Goal: Task Accomplishment & Management: Manage account settings

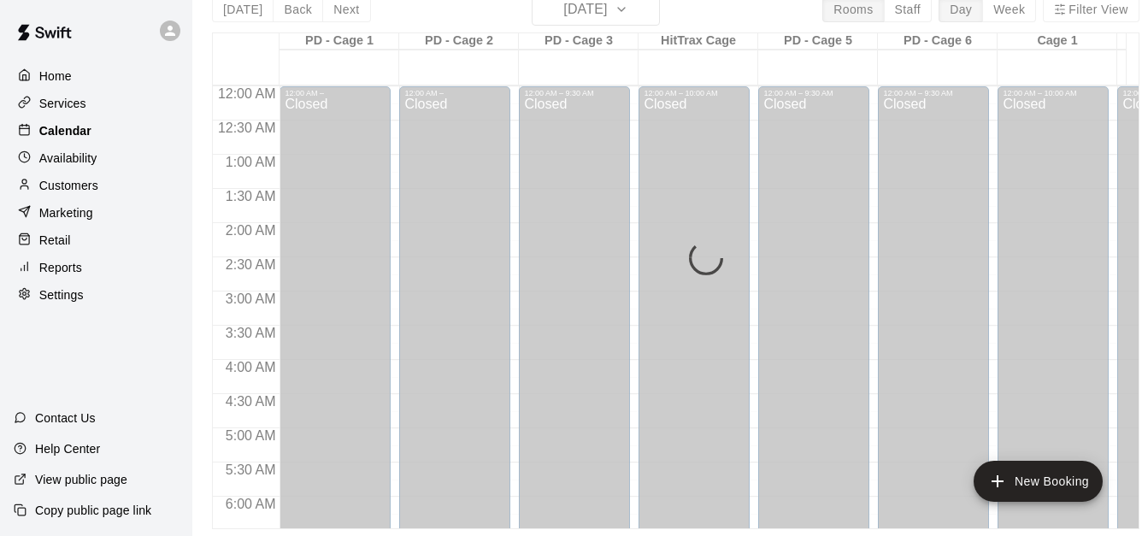
scroll to position [483, 0]
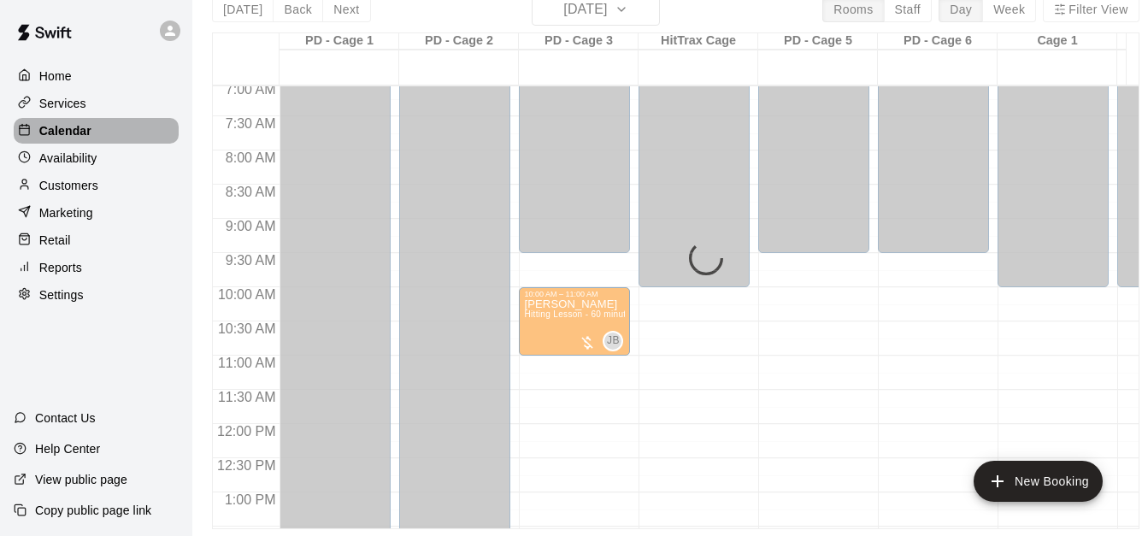
click at [121, 141] on div "Calendar" at bounding box center [96, 131] width 165 height 26
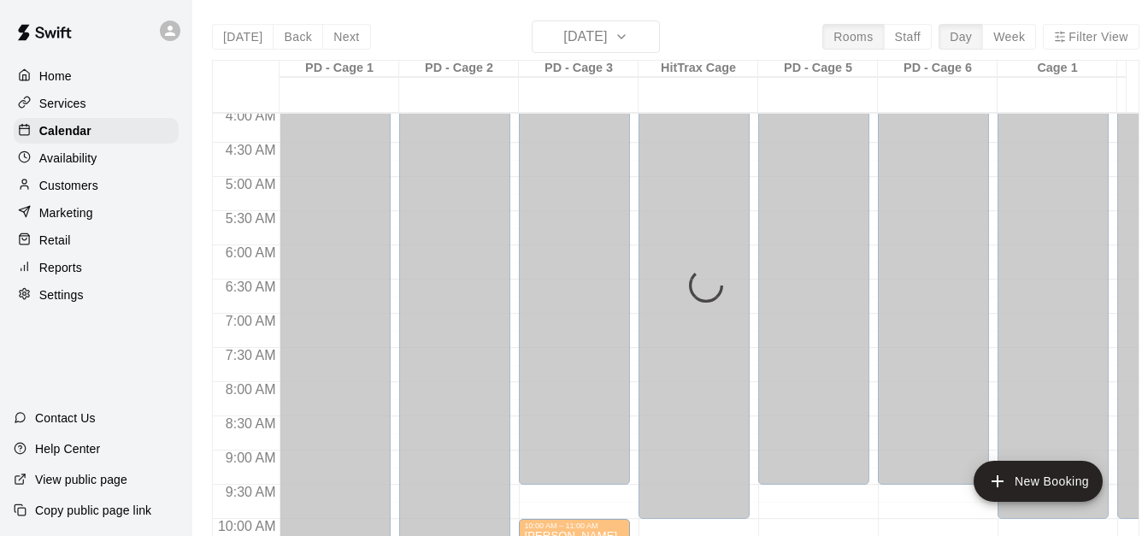
scroll to position [278, 0]
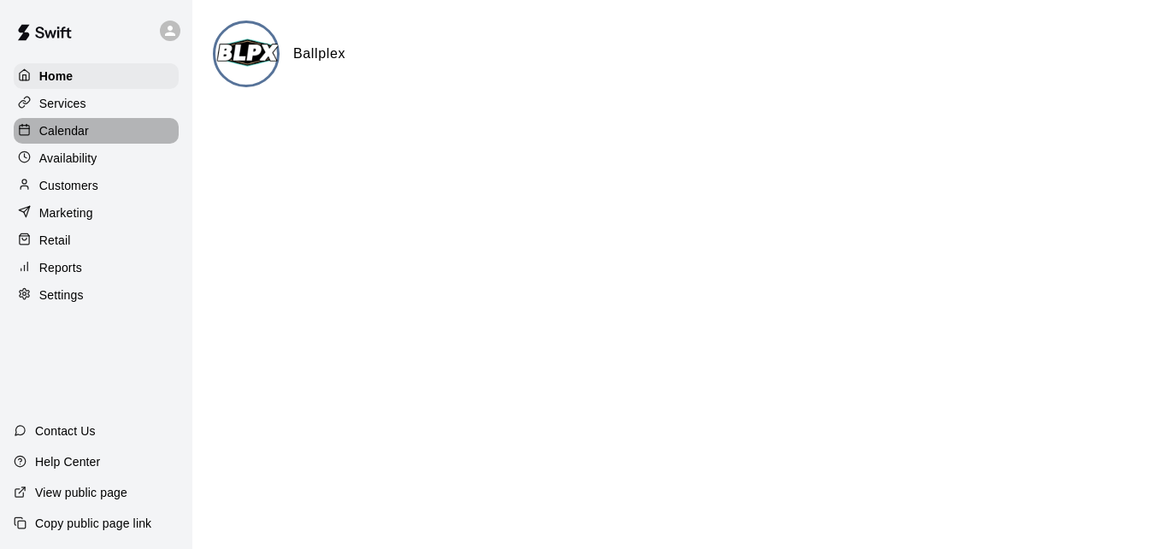
click at [132, 135] on div "Calendar" at bounding box center [96, 131] width 165 height 26
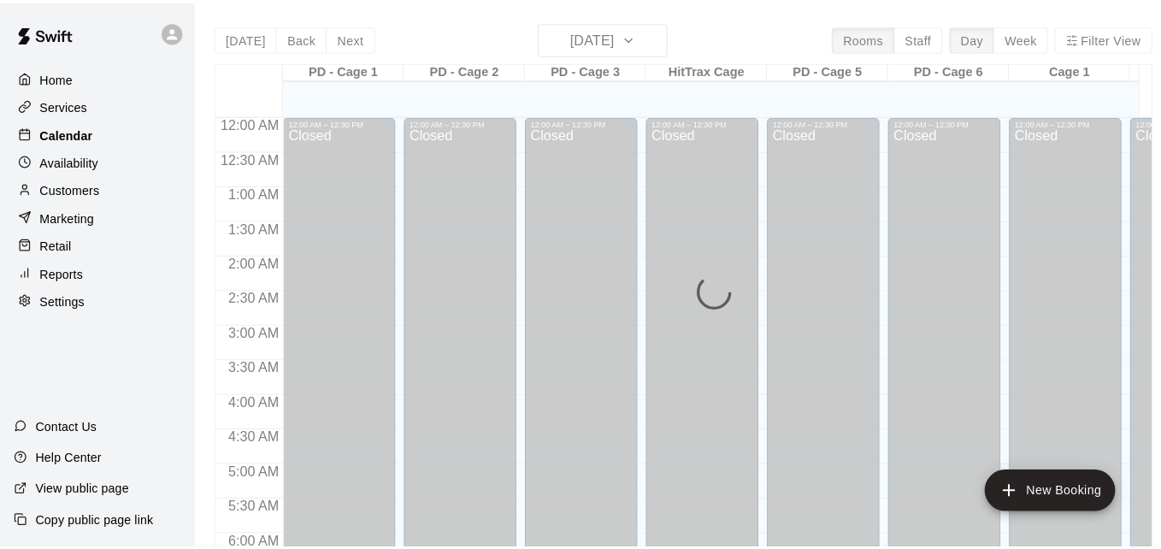
scroll to position [1119, 0]
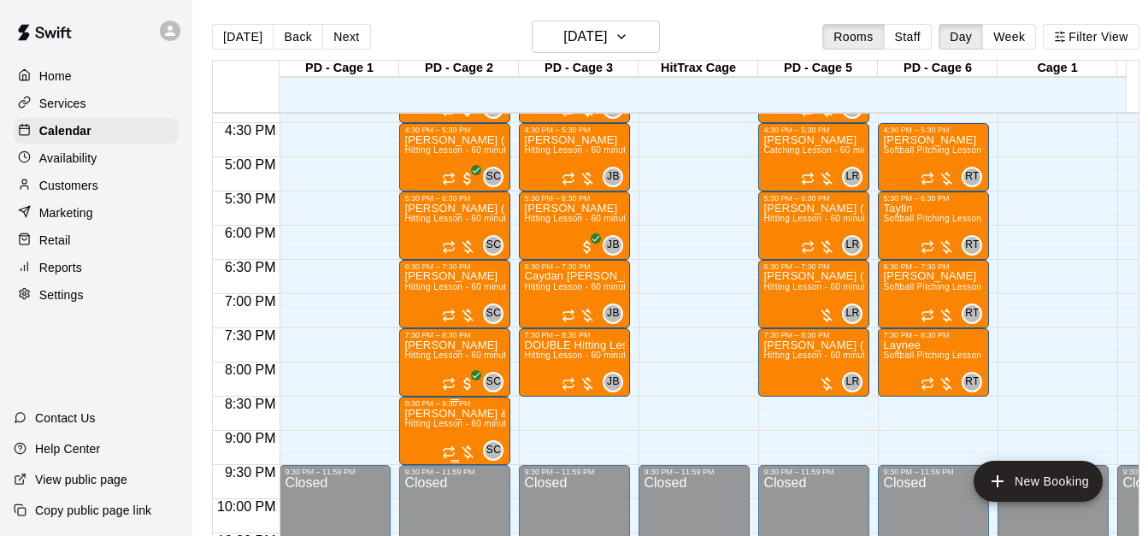
click at [472, 427] on span "Hitting Lesson - 60 minutes" at bounding box center [459, 423] width 111 height 9
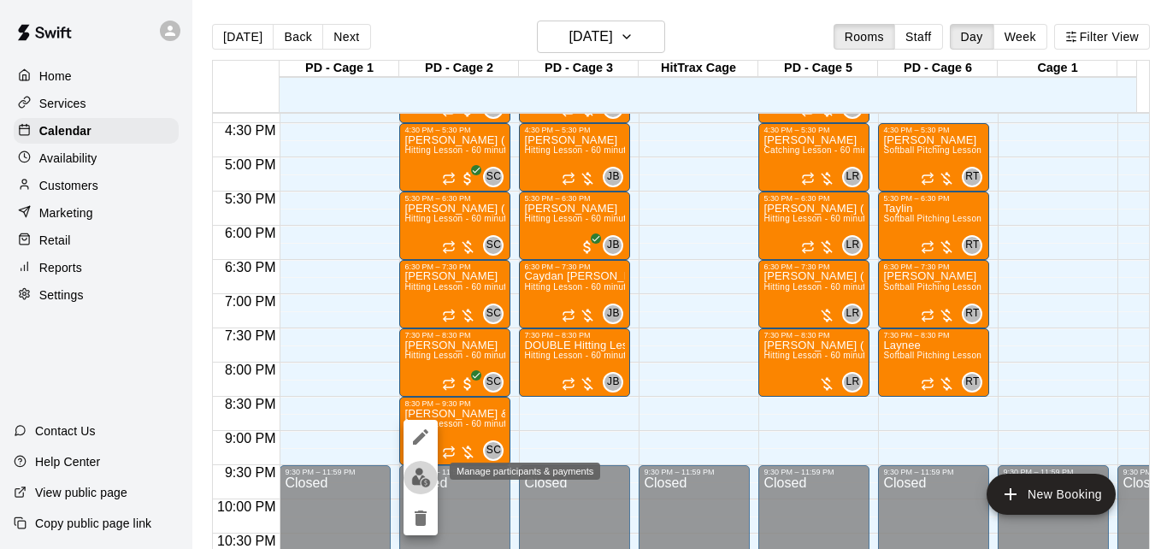
click at [417, 488] on button "edit" at bounding box center [420, 477] width 34 height 33
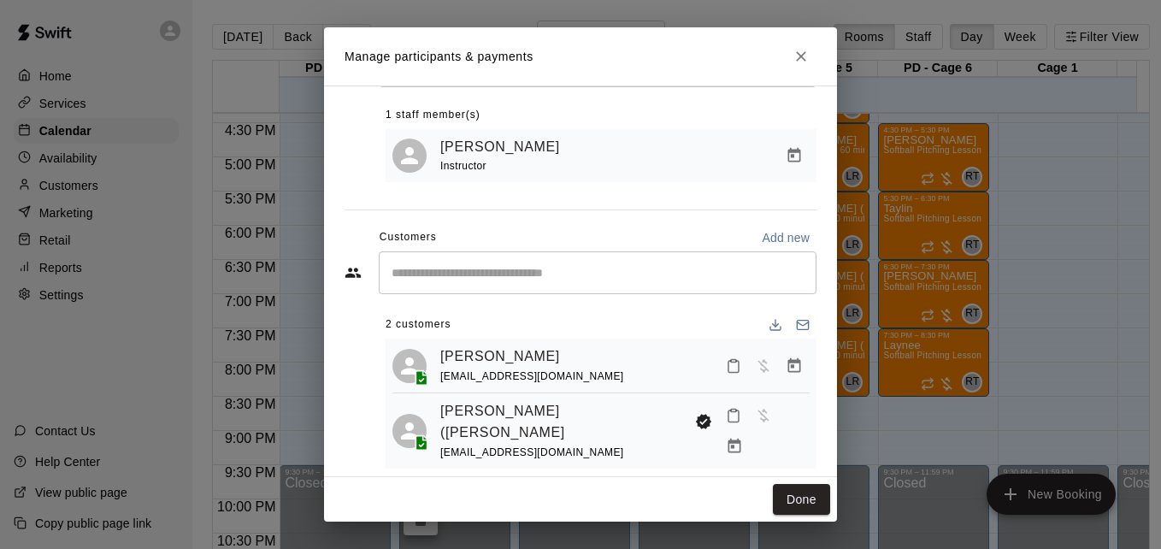
scroll to position [98, 0]
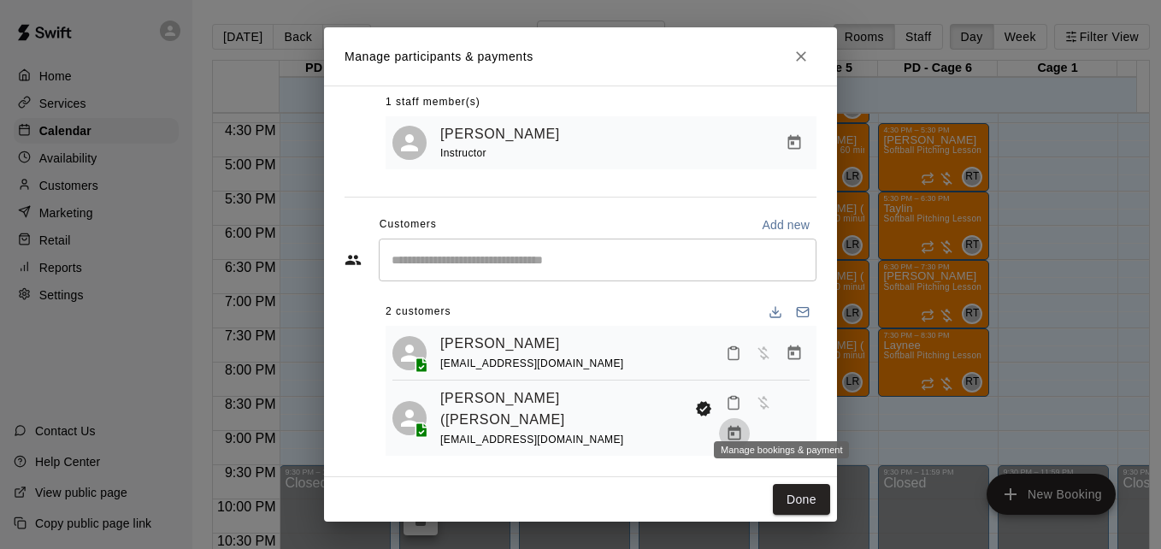
click at [741, 426] on icon "Manage bookings & payment" at bounding box center [734, 433] width 13 height 15
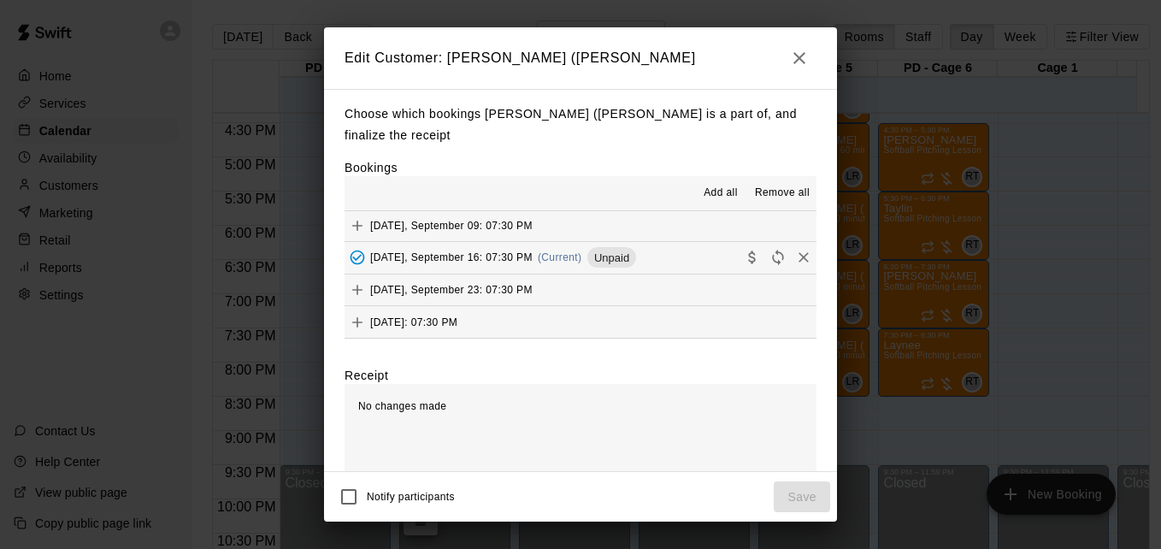
scroll to position [171, 0]
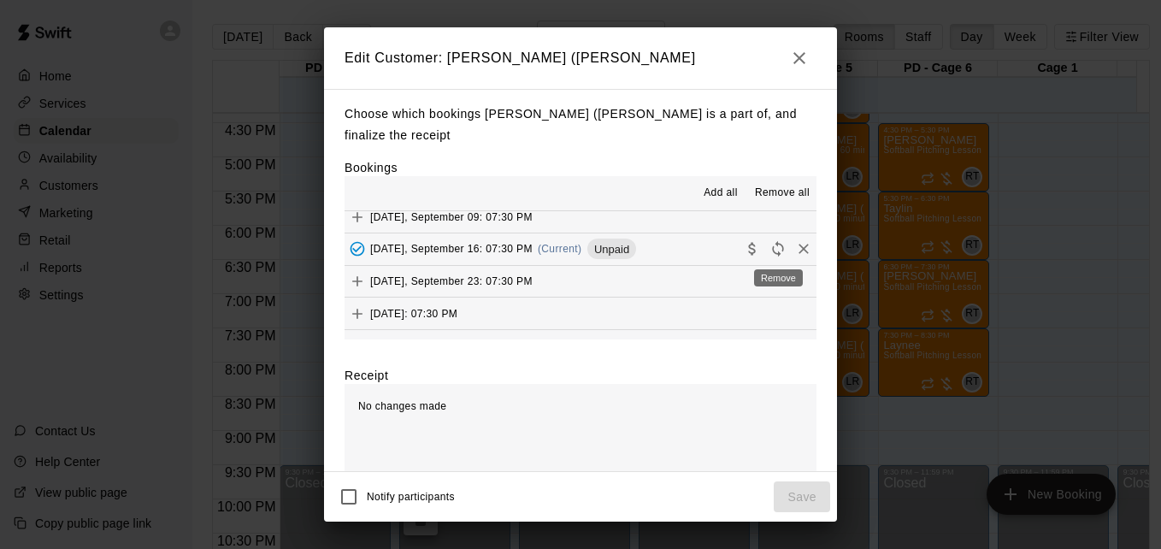
click at [773, 257] on div "Remove" at bounding box center [778, 272] width 52 height 31
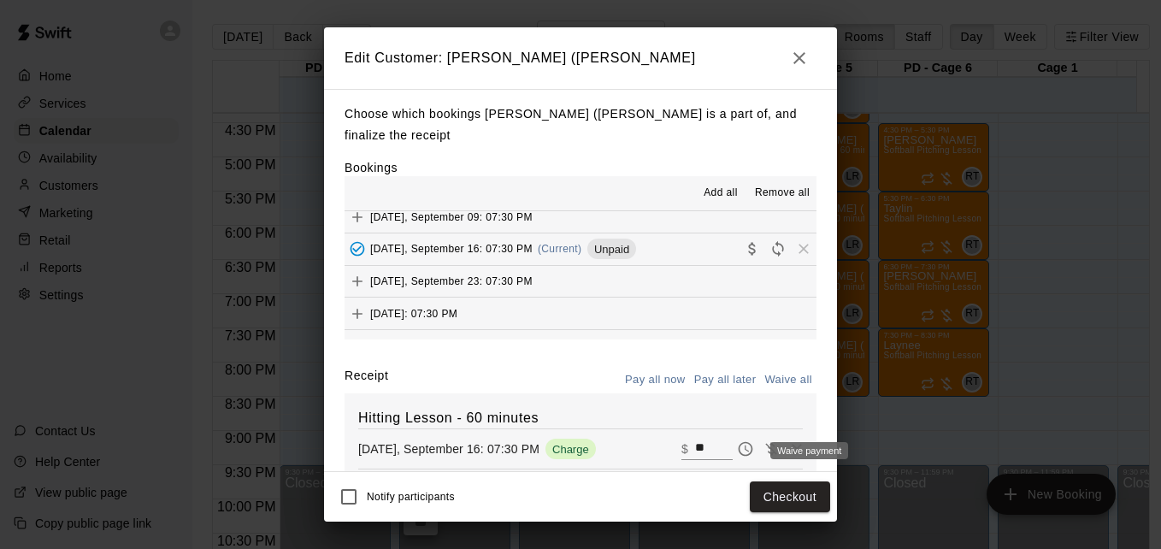
click at [772, 450] on div "Waive payment" at bounding box center [809, 450] width 78 height 17
click at [788, 450] on icon "Remove" at bounding box center [796, 448] width 17 height 17
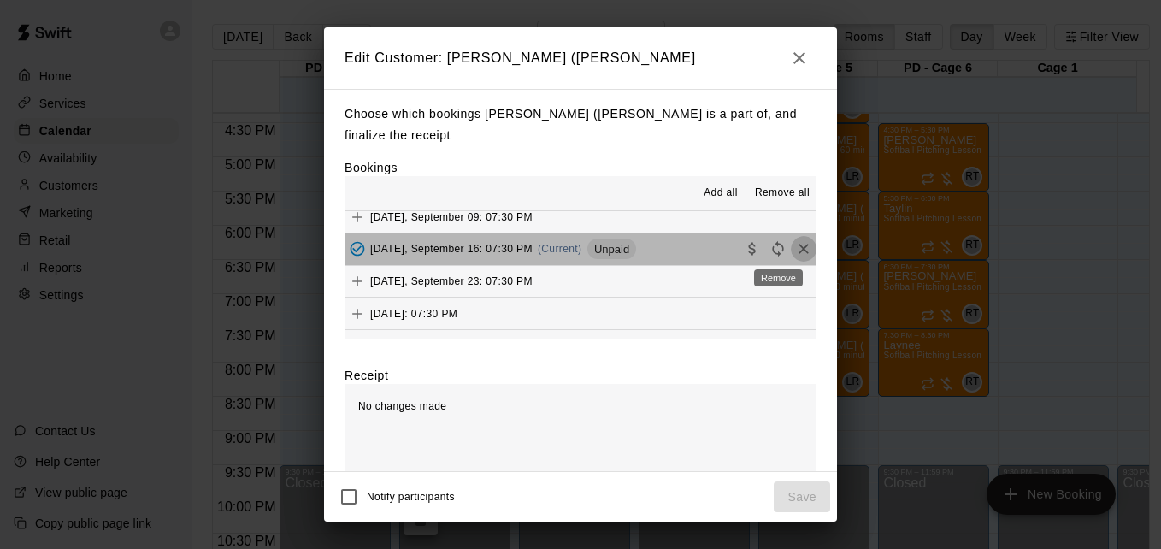
click at [795, 255] on icon "Remove" at bounding box center [803, 248] width 17 height 17
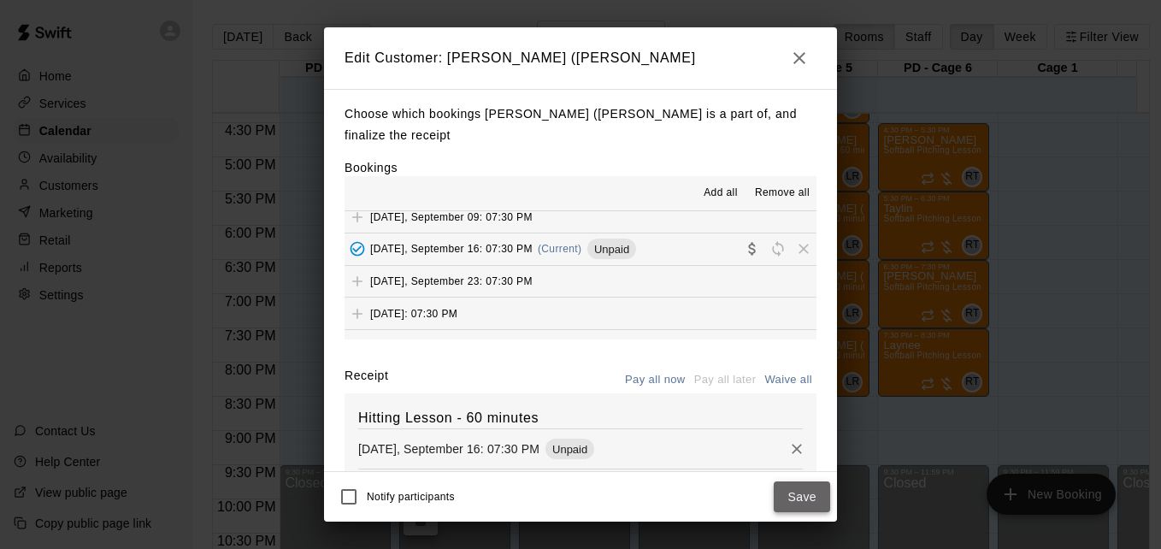
click at [813, 492] on button "Save" at bounding box center [802, 497] width 56 height 32
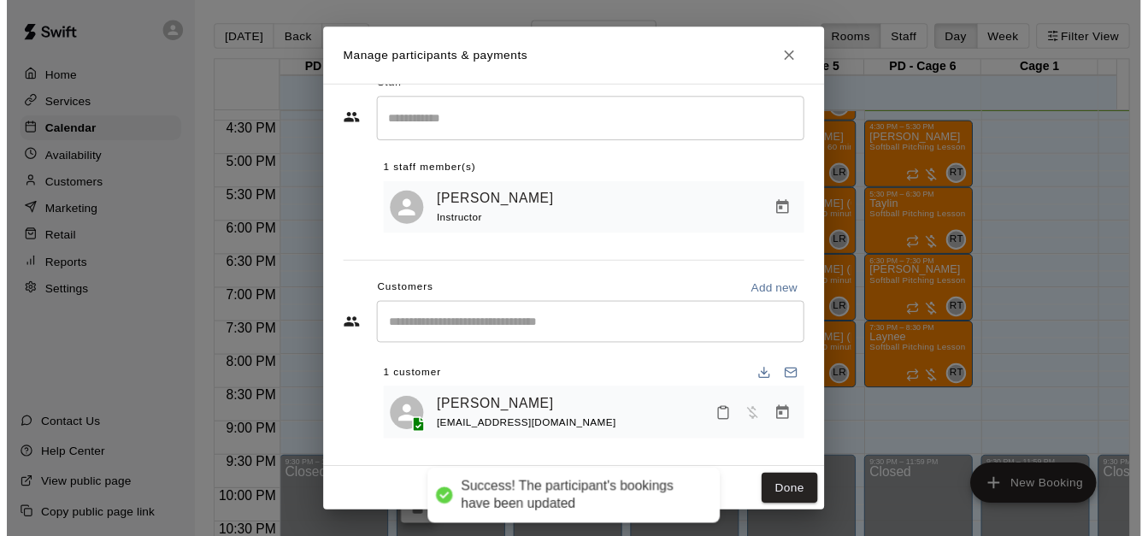
scroll to position [34, 0]
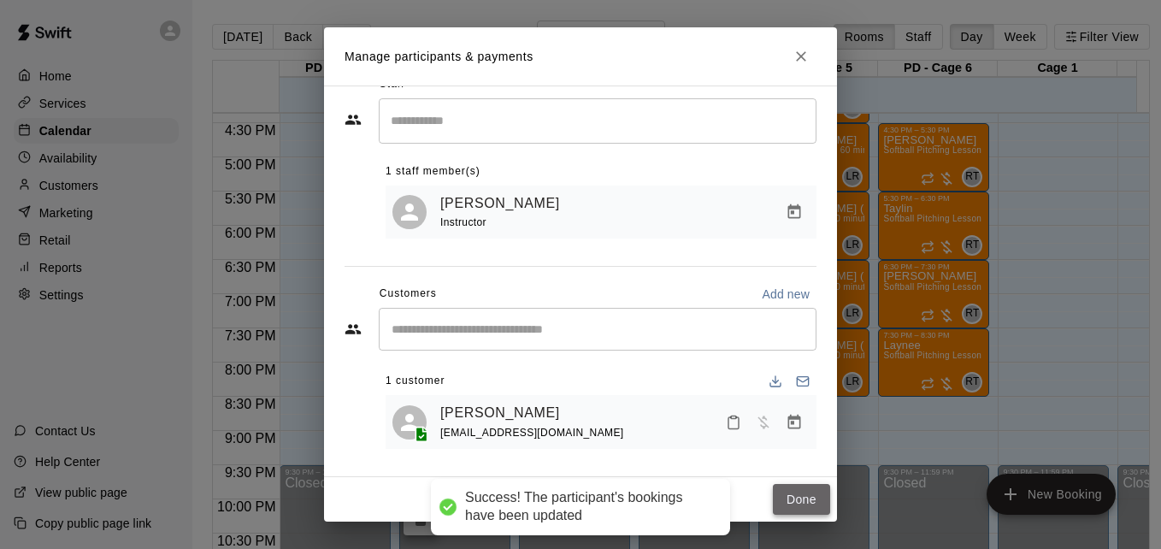
click at [802, 492] on button "Done" at bounding box center [801, 500] width 57 height 32
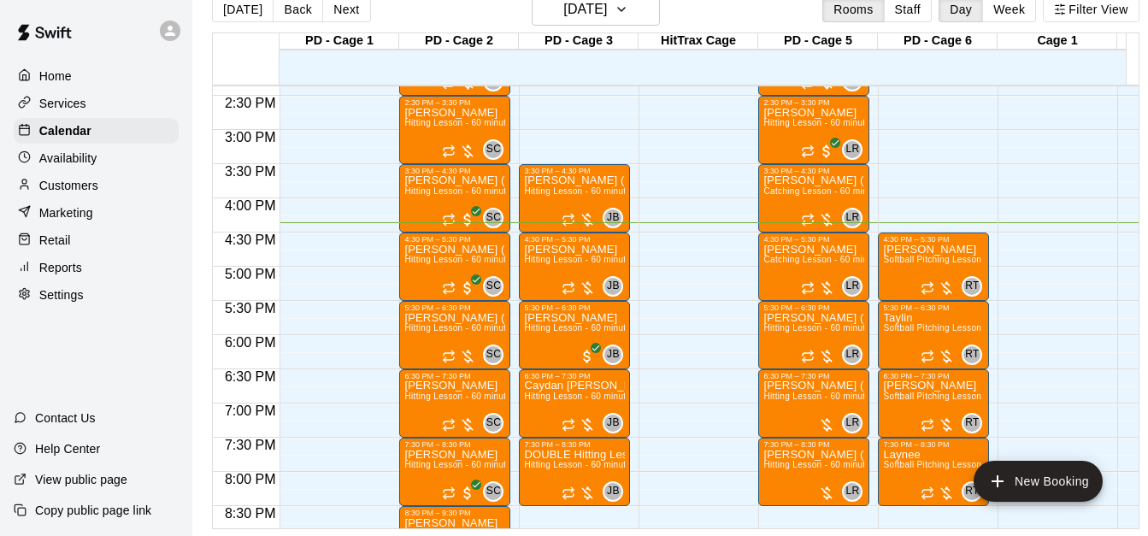
scroll to position [1027, 0]
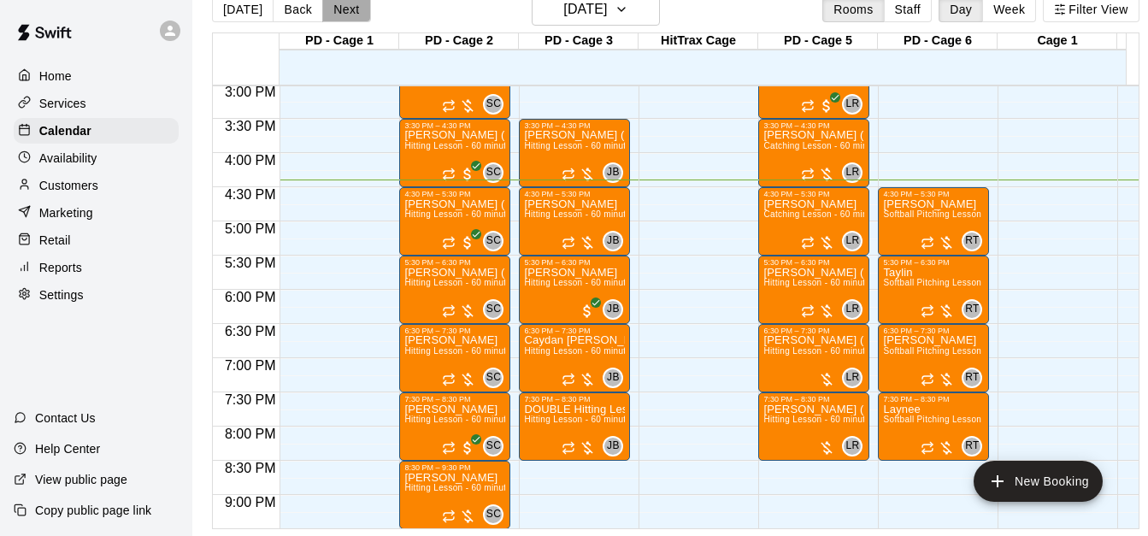
click at [350, 5] on button "Next" at bounding box center [346, 10] width 48 height 26
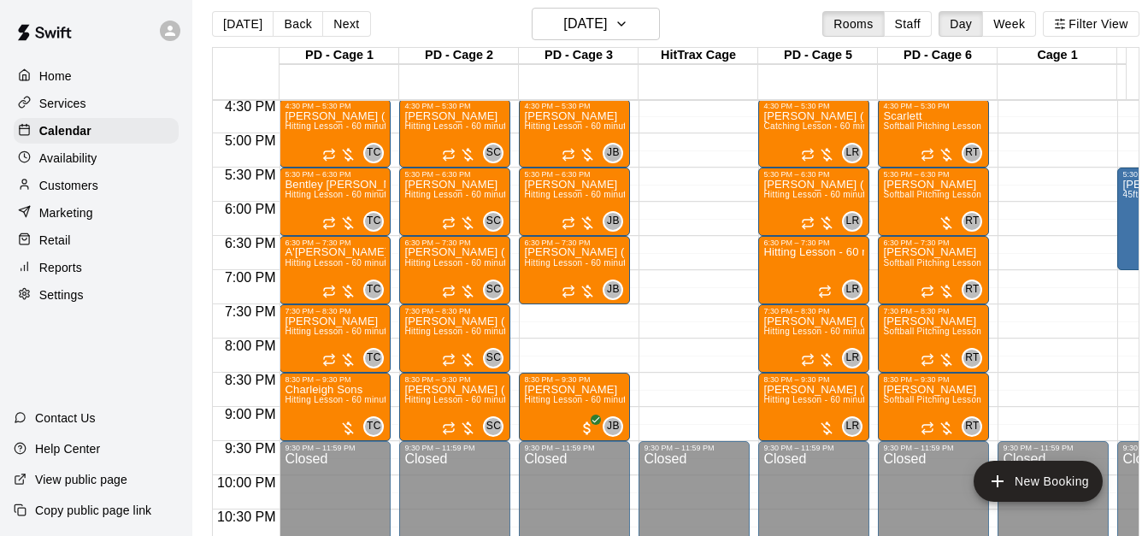
scroll to position [2, 0]
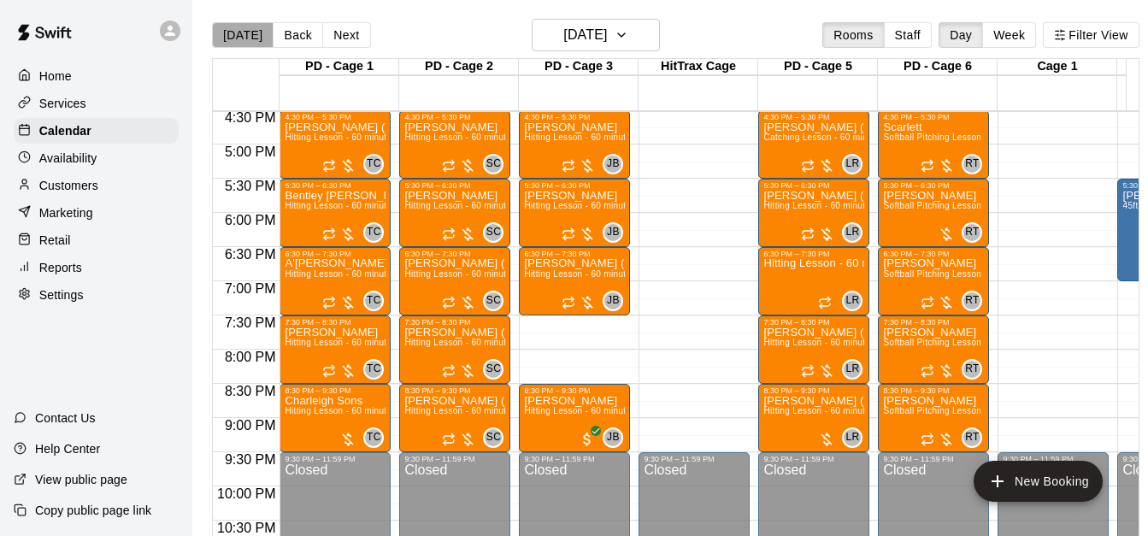
click at [247, 41] on button "[DATE]" at bounding box center [243, 35] width 62 height 26
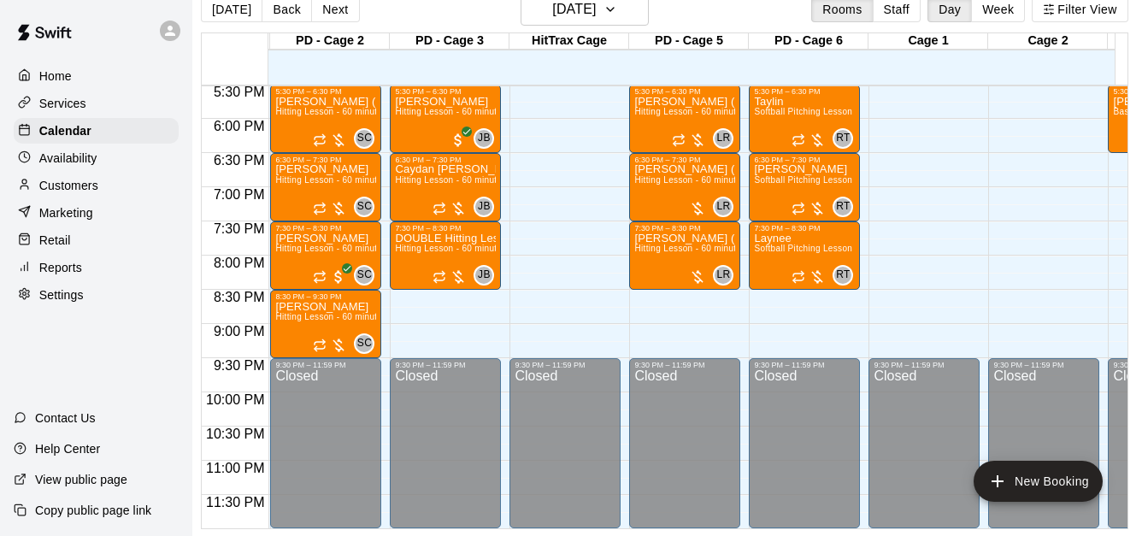
scroll to position [0, 0]
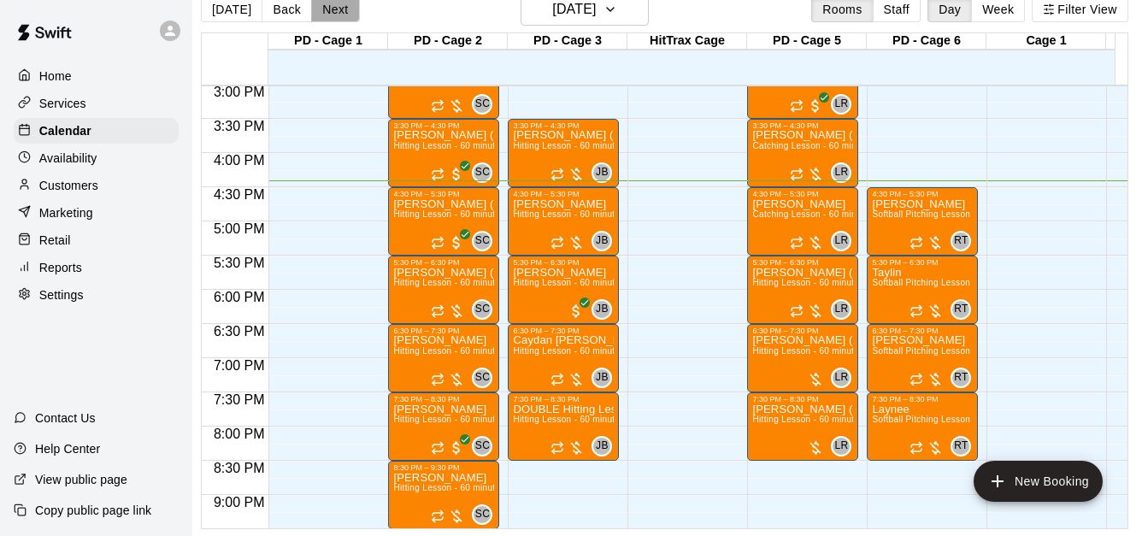
click at [324, 9] on button "Next" at bounding box center [335, 10] width 48 height 26
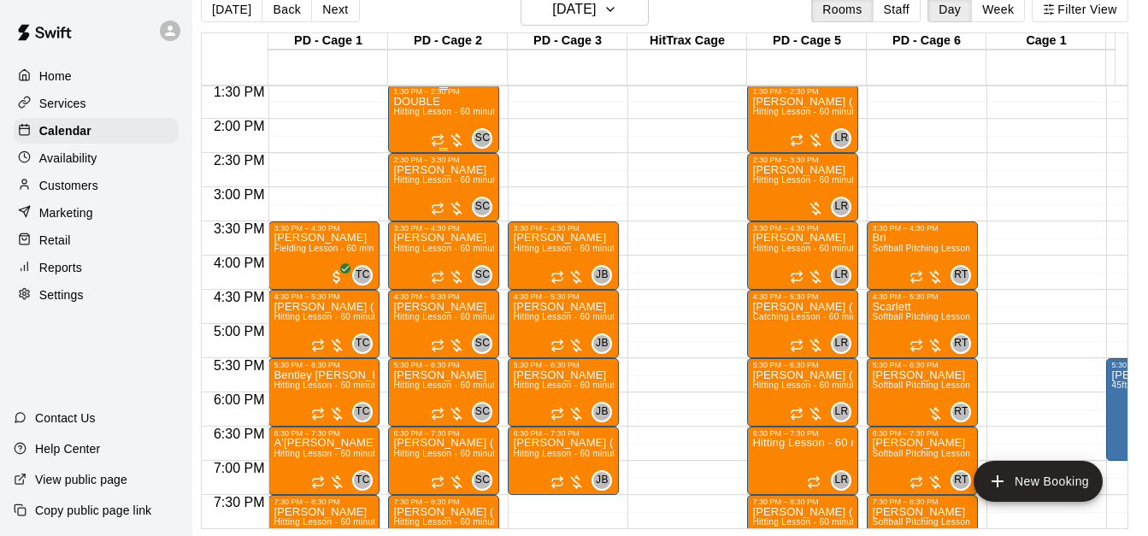
click at [431, 108] on span "Hitting Lesson - 60 minutes" at bounding box center [448, 111] width 111 height 9
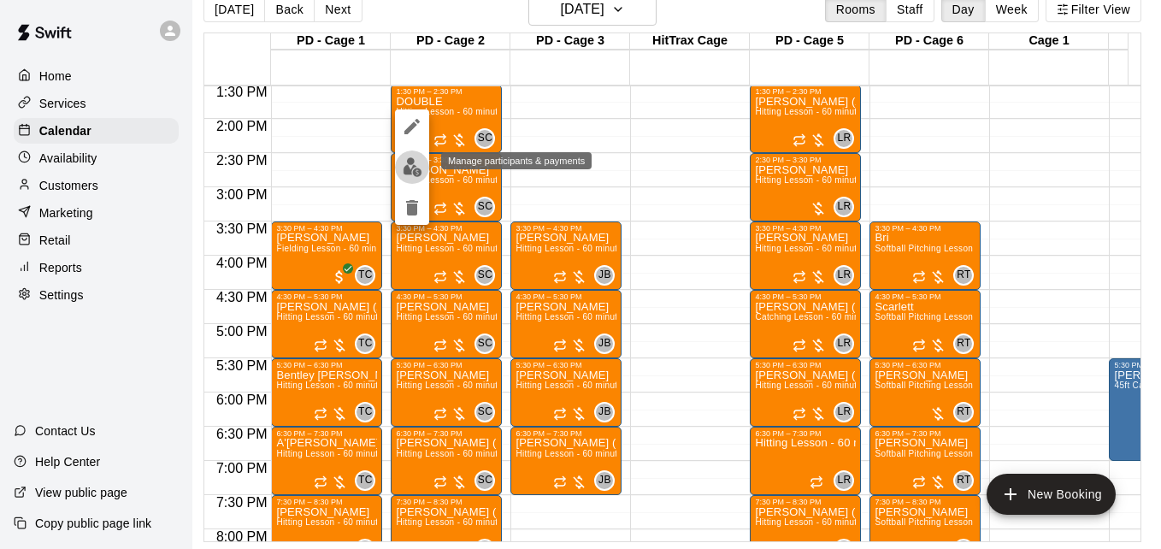
click at [418, 178] on button "edit" at bounding box center [412, 166] width 34 height 33
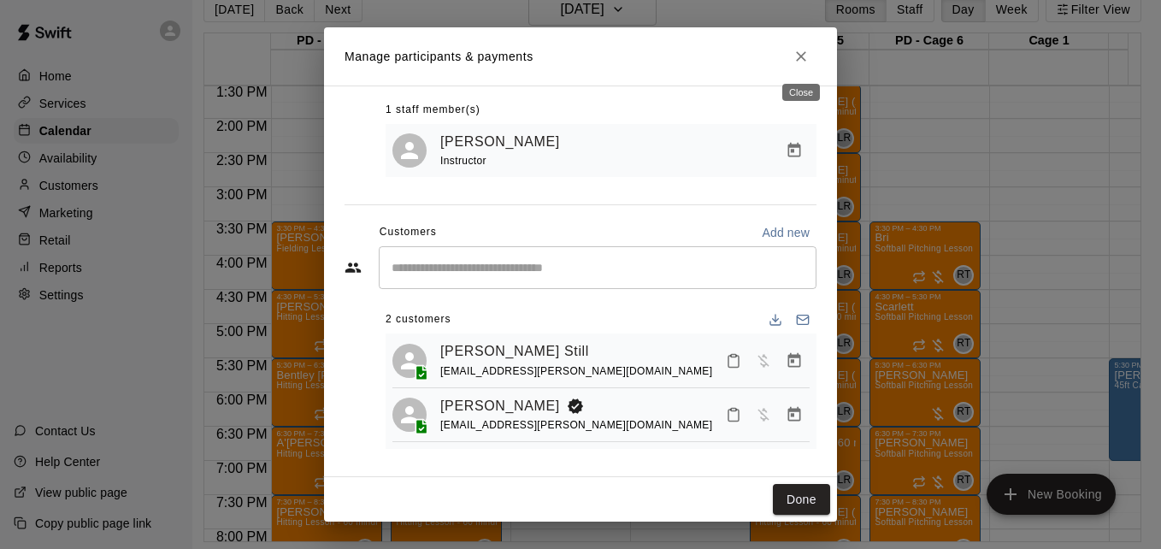
click at [792, 62] on icon "Close" at bounding box center [800, 56] width 17 height 17
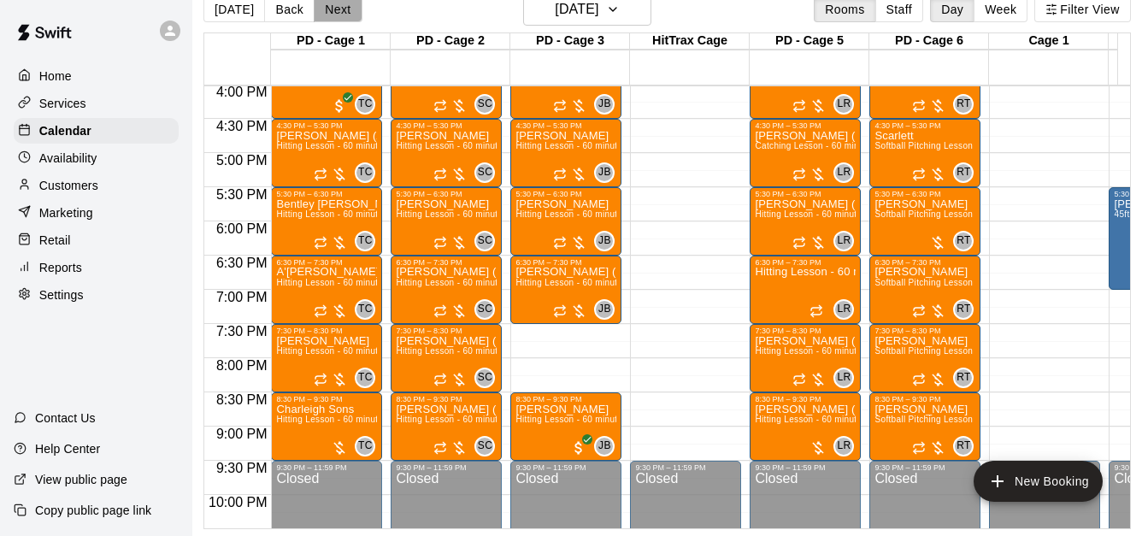
click at [347, 12] on button "Next" at bounding box center [338, 10] width 48 height 26
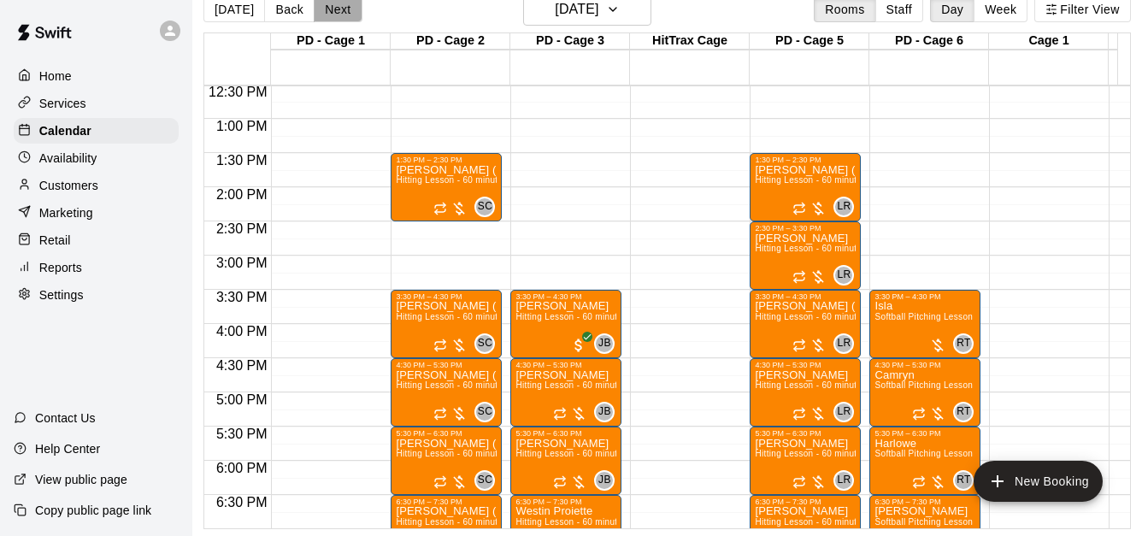
click at [344, 9] on button "Next" at bounding box center [338, 10] width 48 height 26
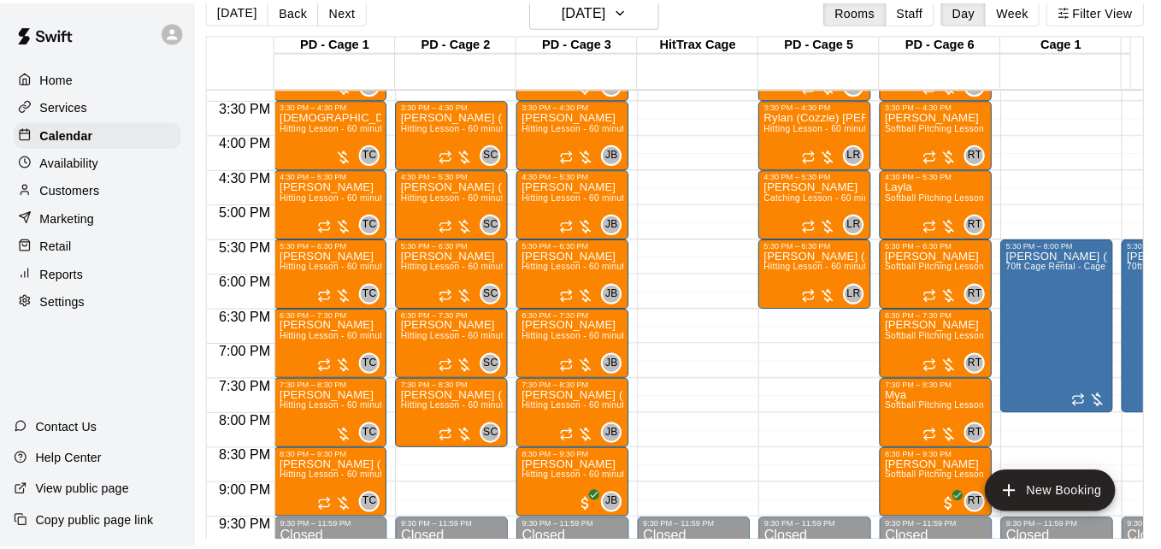
scroll to position [1062, 0]
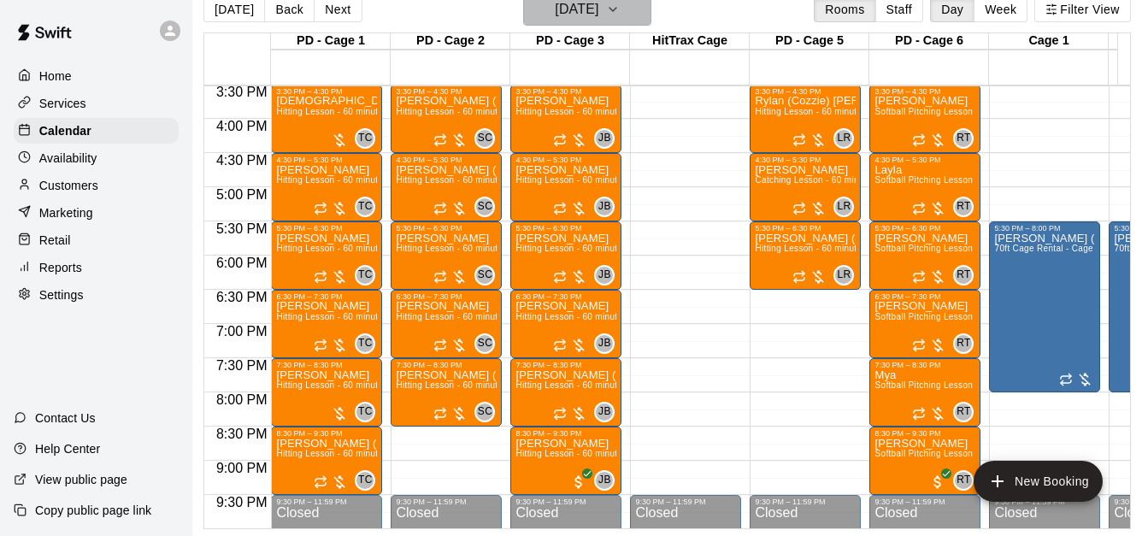
click at [560, 15] on h6 "[DATE]" at bounding box center [577, 9] width 44 height 24
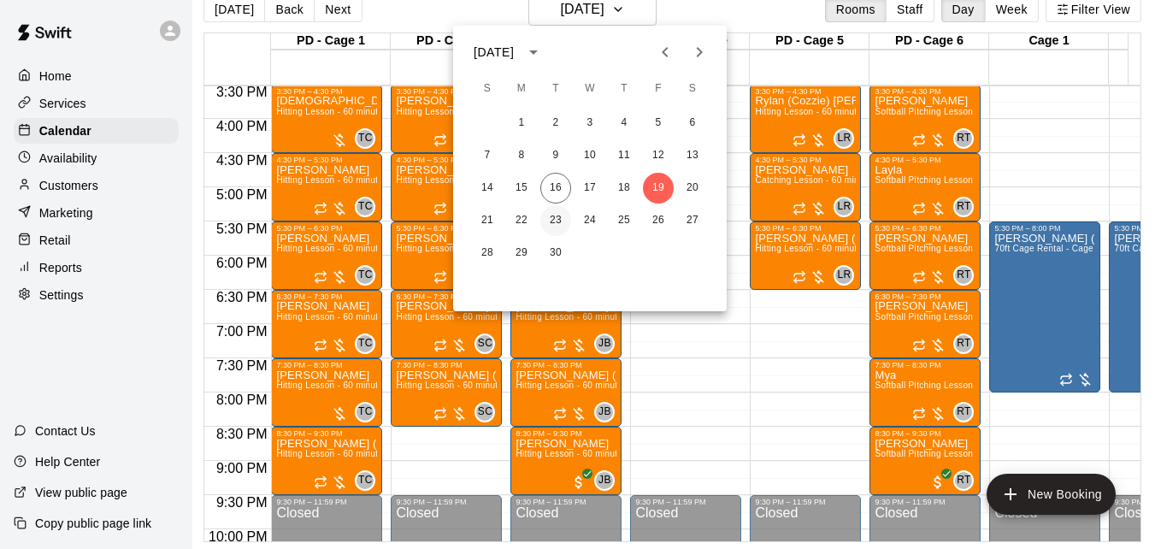
click at [555, 214] on button "23" at bounding box center [555, 220] width 31 height 31
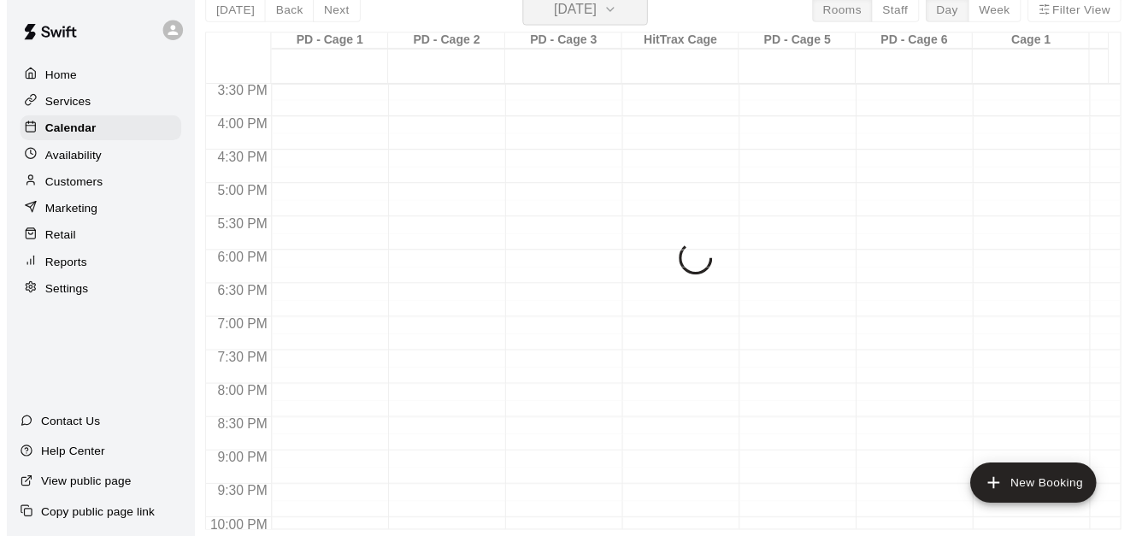
scroll to position [21, 9]
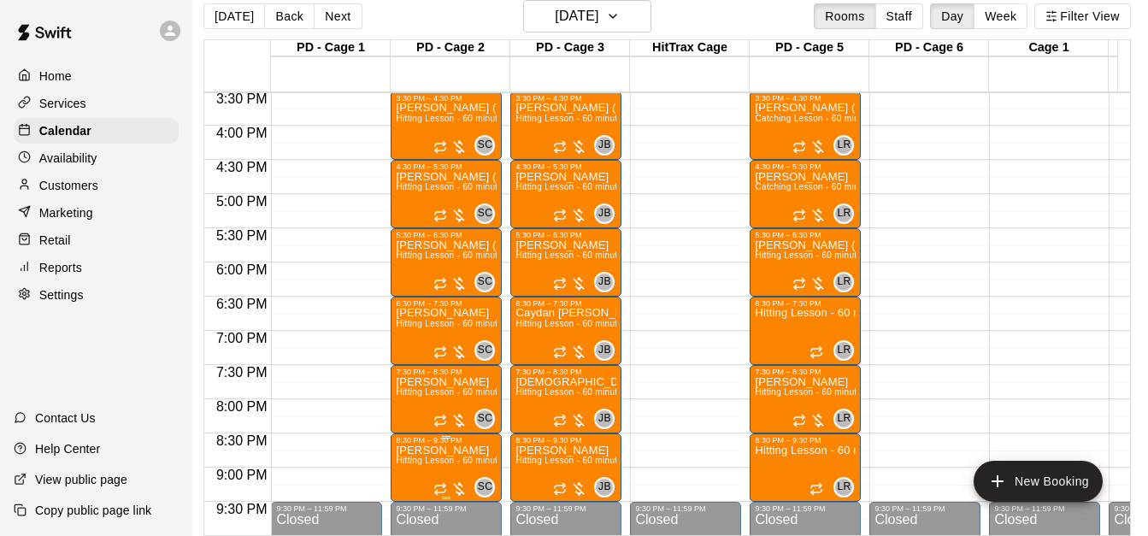
click at [439, 463] on span "Hitting Lesson - 60 minutes" at bounding box center [451, 460] width 111 height 9
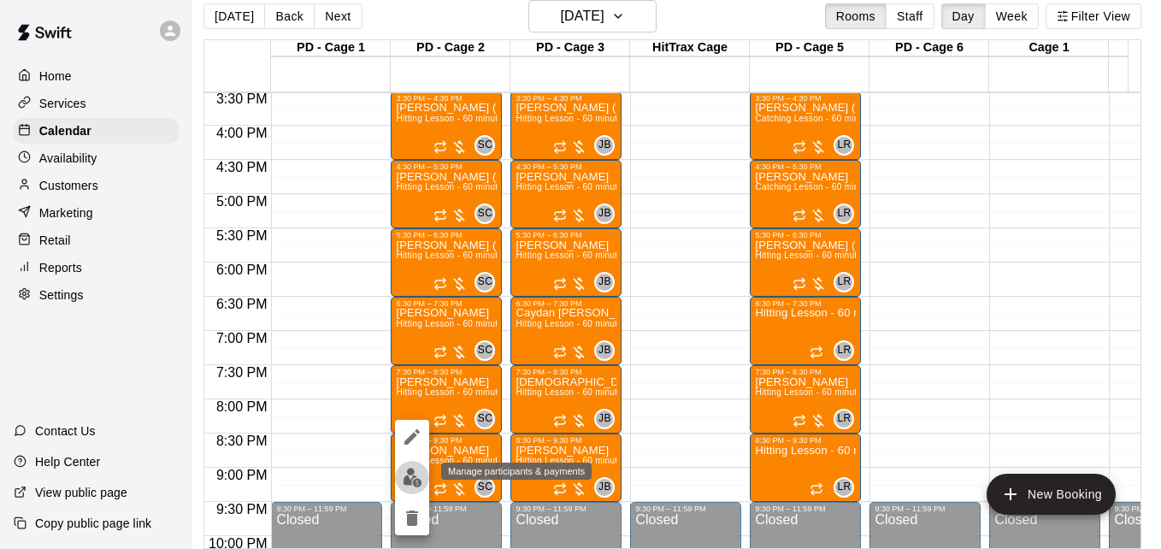
click at [415, 479] on img "edit" at bounding box center [413, 478] width 20 height 20
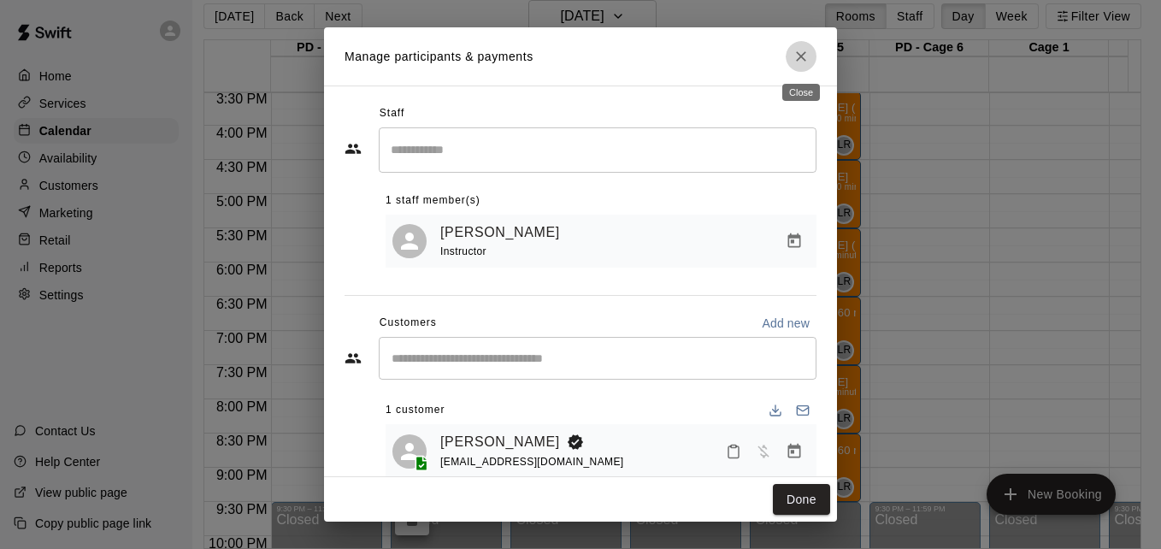
click at [801, 55] on icon "Close" at bounding box center [800, 56] width 17 height 17
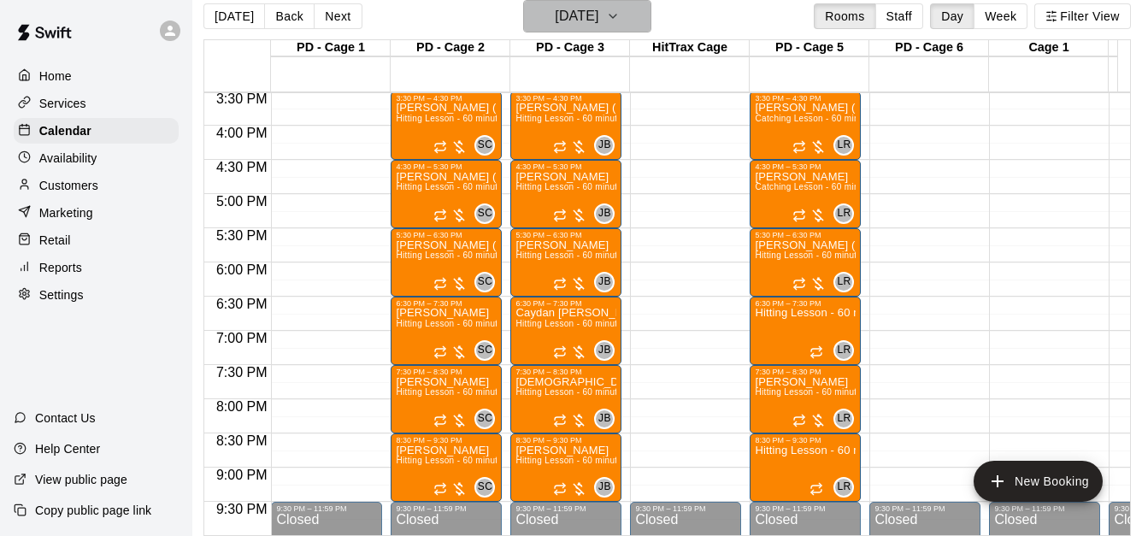
click at [582, 21] on h6 "[DATE]" at bounding box center [577, 16] width 44 height 24
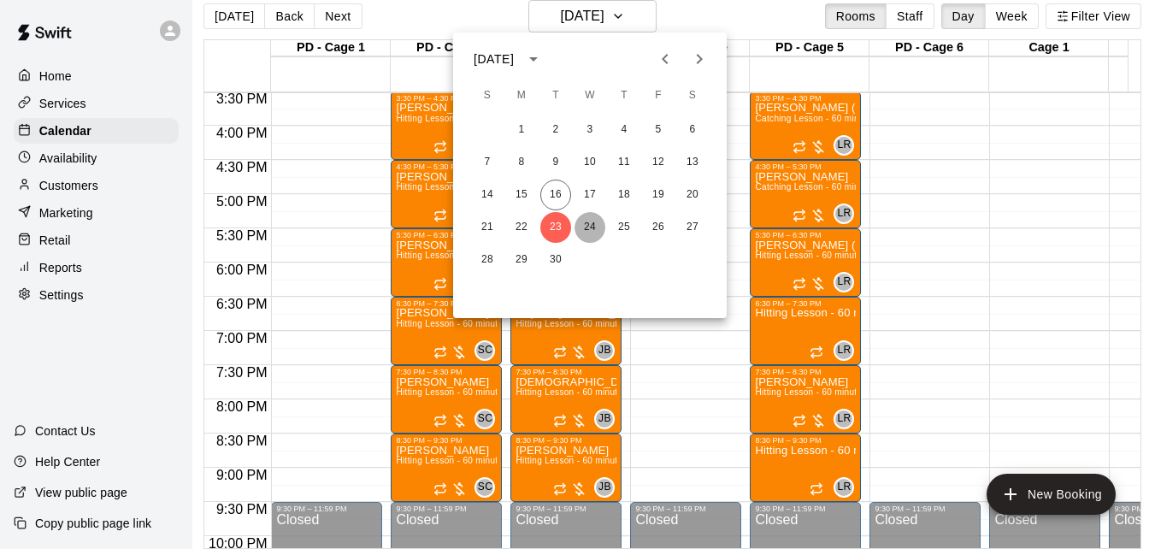
click at [600, 226] on button "24" at bounding box center [589, 227] width 31 height 31
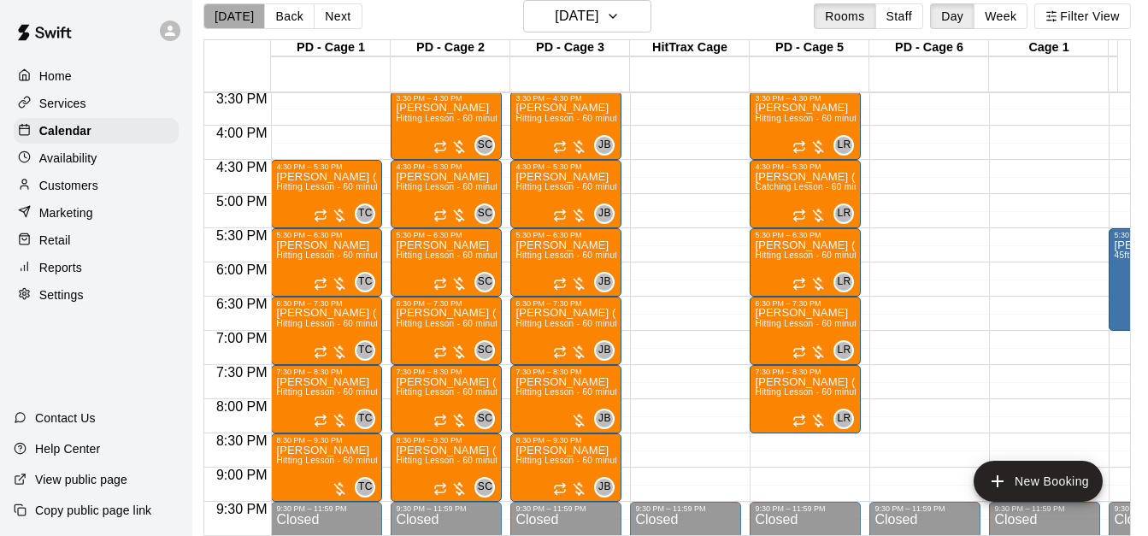
click at [238, 28] on button "[DATE]" at bounding box center [234, 16] width 62 height 26
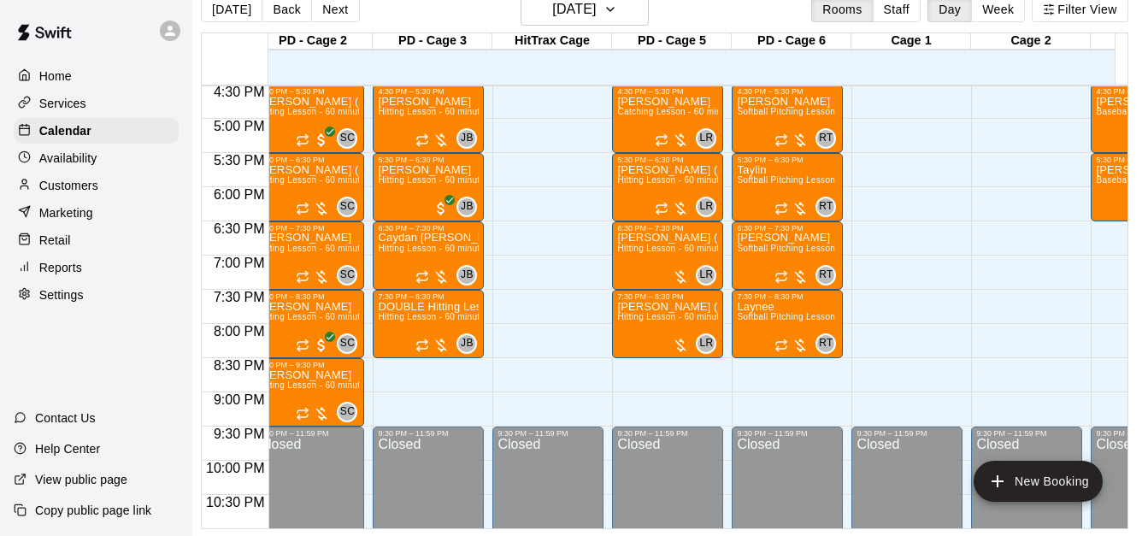
scroll to position [0, 137]
